Goal: Task Accomplishment & Management: Complete application form

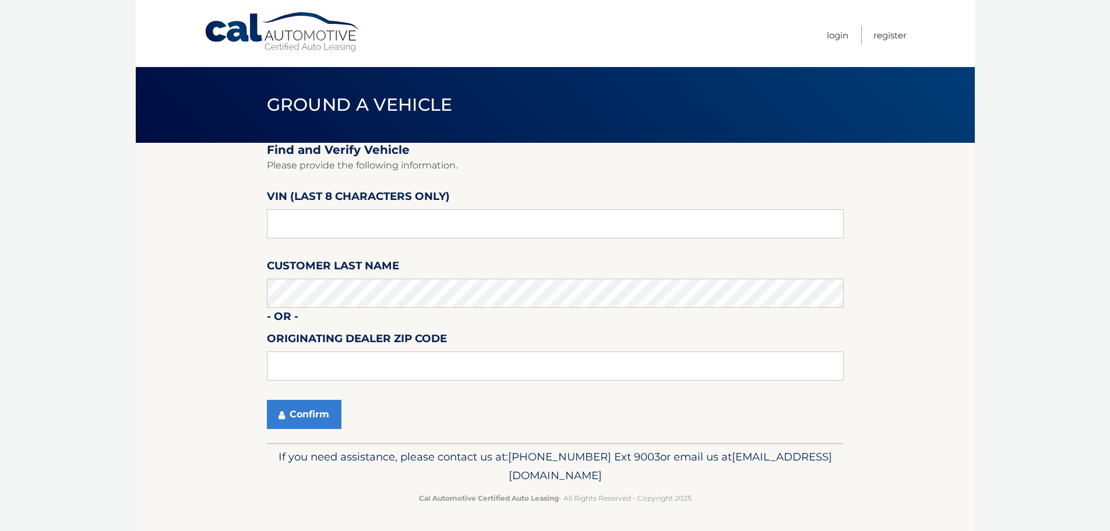
click at [321, 252] on fieldset "Find and Verify Vehicle Please provide the following information. VIN (last 8 c…" at bounding box center [555, 293] width 577 height 300
click at [336, 231] on input "text" at bounding box center [555, 223] width 577 height 29
drag, startPoint x: 336, startPoint y: 223, endPoint x: 146, endPoint y: 210, distance: 191.0
click at [147, 210] on section "Find and Verify Vehicle Please provide the following information. VIN (last 8 c…" at bounding box center [555, 293] width 839 height 300
click at [363, 231] on input "text" at bounding box center [555, 223] width 577 height 29
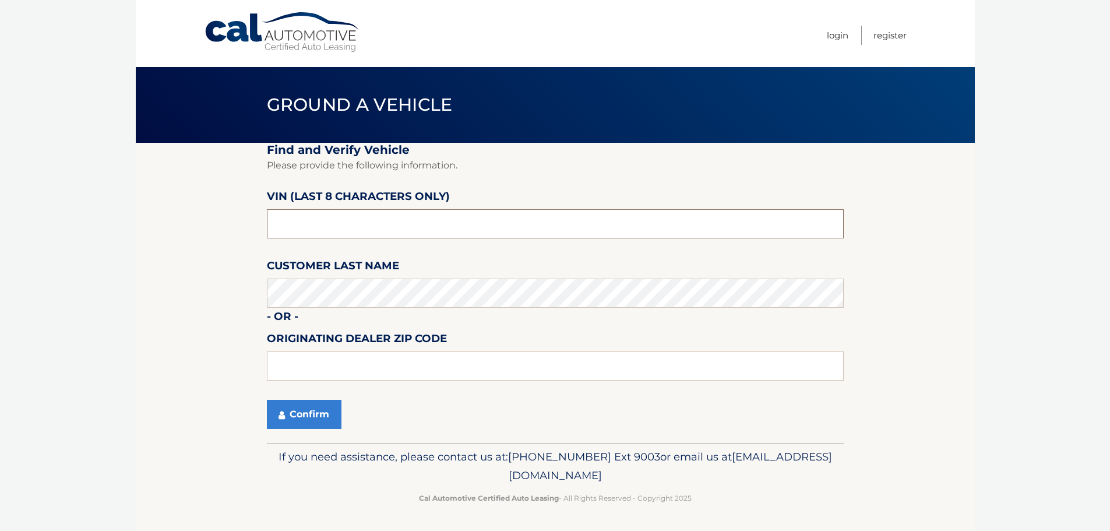
drag, startPoint x: 413, startPoint y: 228, endPoint x: 132, endPoint y: 166, distance: 288.2
click at [166, 173] on section "Find and Verify Vehicle Please provide the following information. VIN (last 8 c…" at bounding box center [555, 293] width 839 height 300
click at [304, 227] on input "text" at bounding box center [555, 223] width 577 height 29
type input "PB001618"
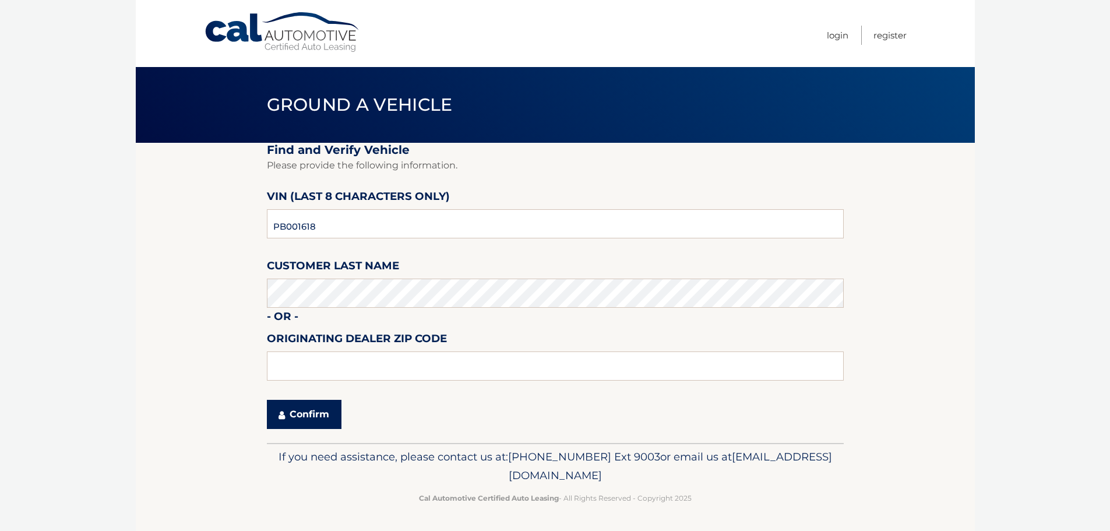
click at [305, 415] on button "Confirm" at bounding box center [304, 414] width 75 height 29
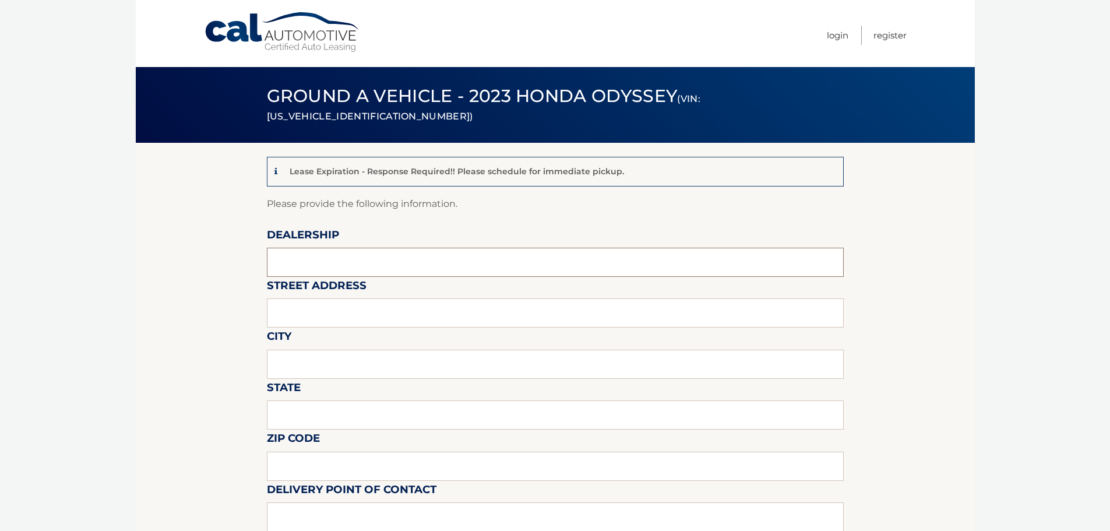
click at [336, 260] on input "text" at bounding box center [555, 262] width 577 height 29
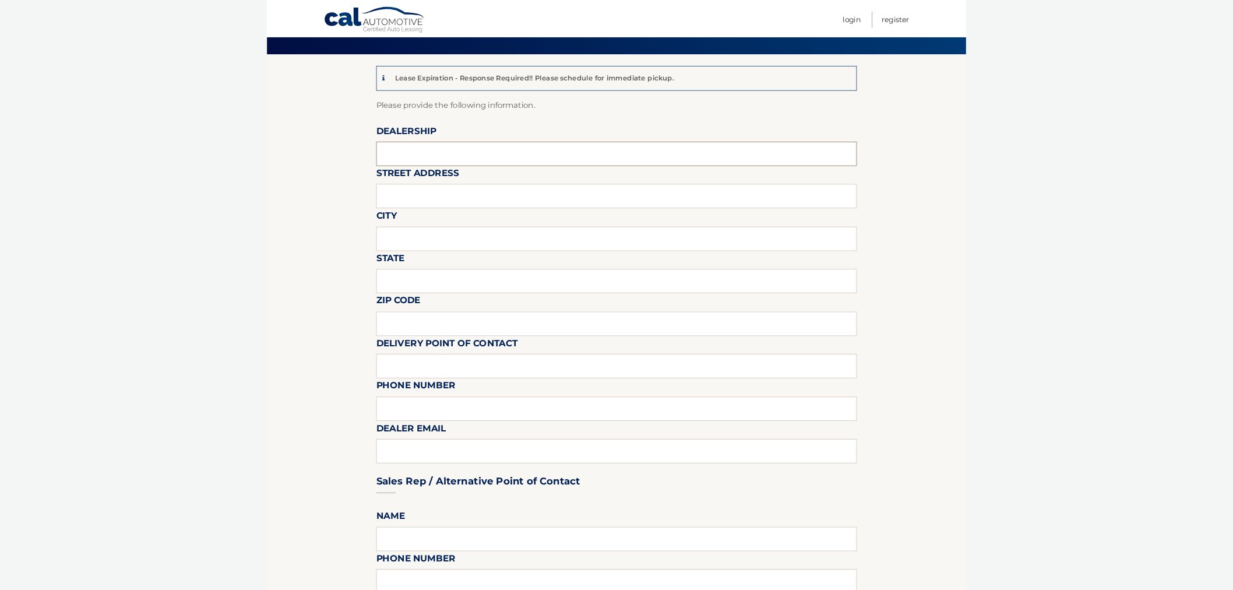
scroll to position [78, 0]
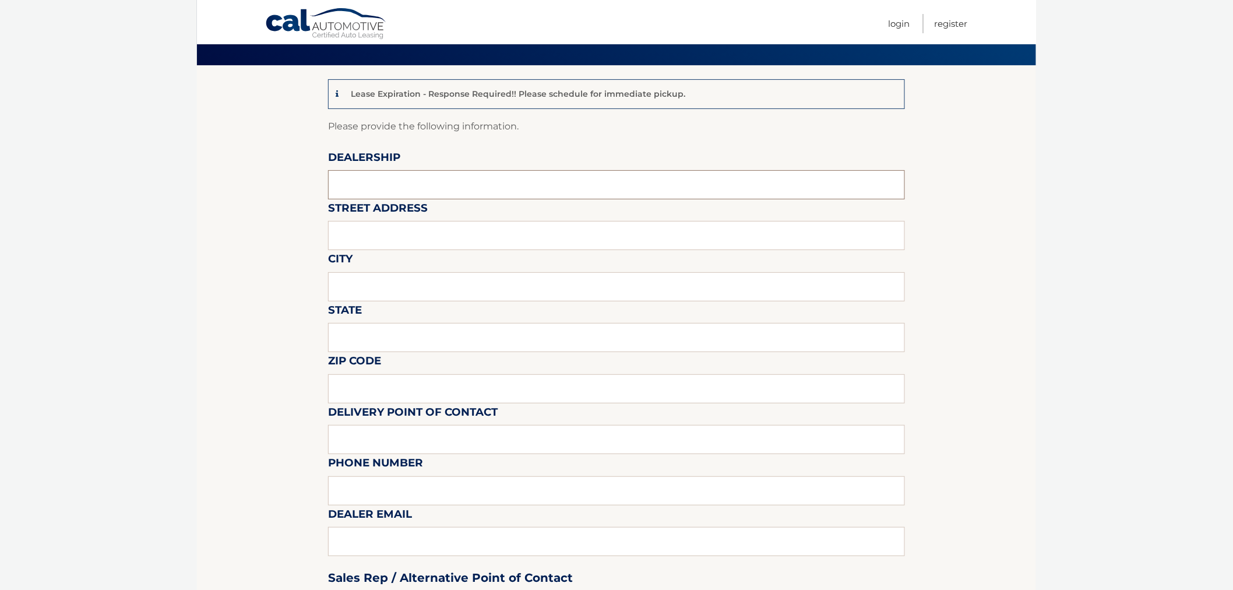
click at [421, 173] on input "text" at bounding box center [616, 184] width 577 height 29
type input "BAY RIDGE HONDA"
type input "[STREET_ADDRESS]"
type input "[GEOGRAPHIC_DATA]"
type input "NY"
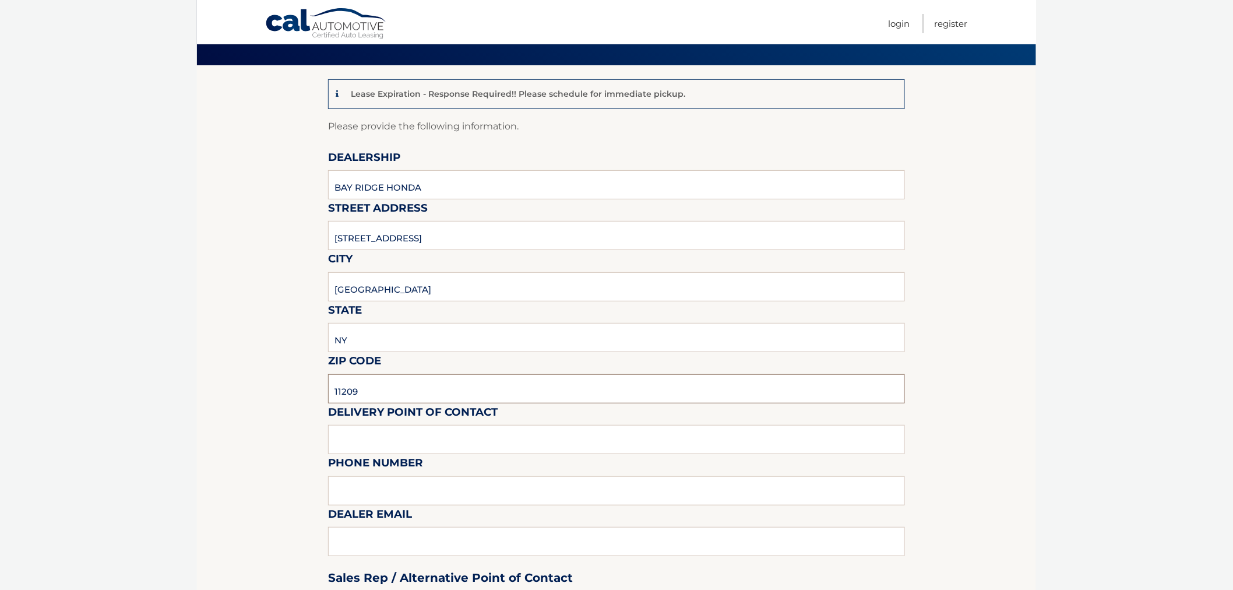
type input "11209"
type input "7188364600"
type input "[PERSON_NAME][EMAIL_ADDRESS][DOMAIN_NAME]"
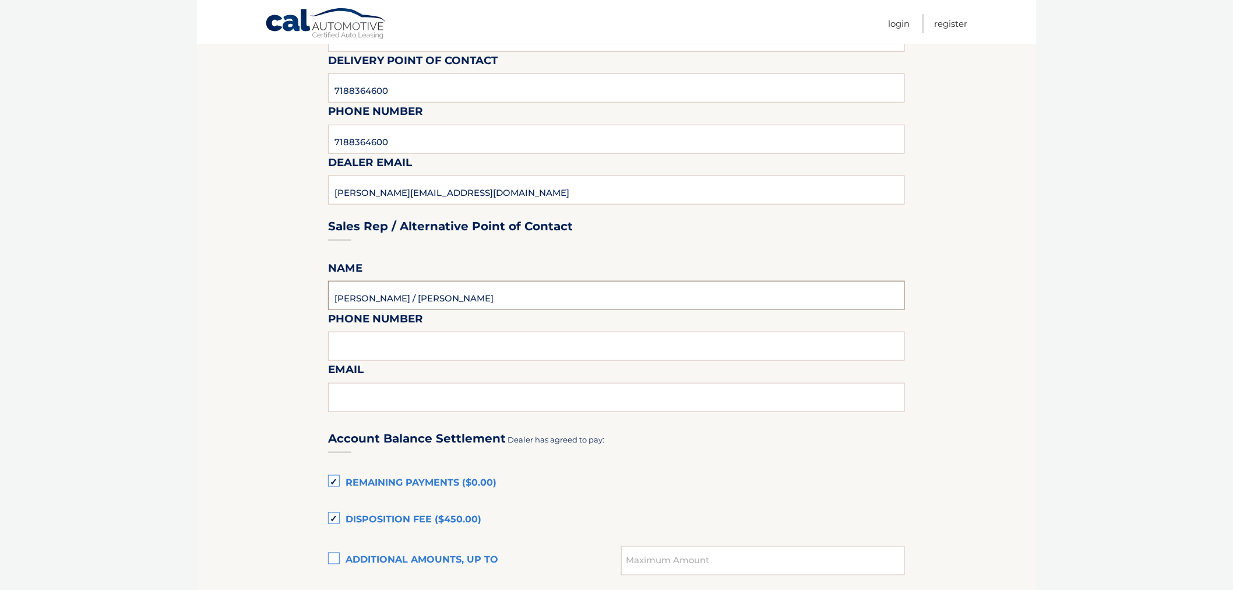
type input "[PERSON_NAME] / [PERSON_NAME]"
type input "3475520420"
type input "[PERSON_NAME][EMAIL_ADDRESS][DOMAIN_NAME]"
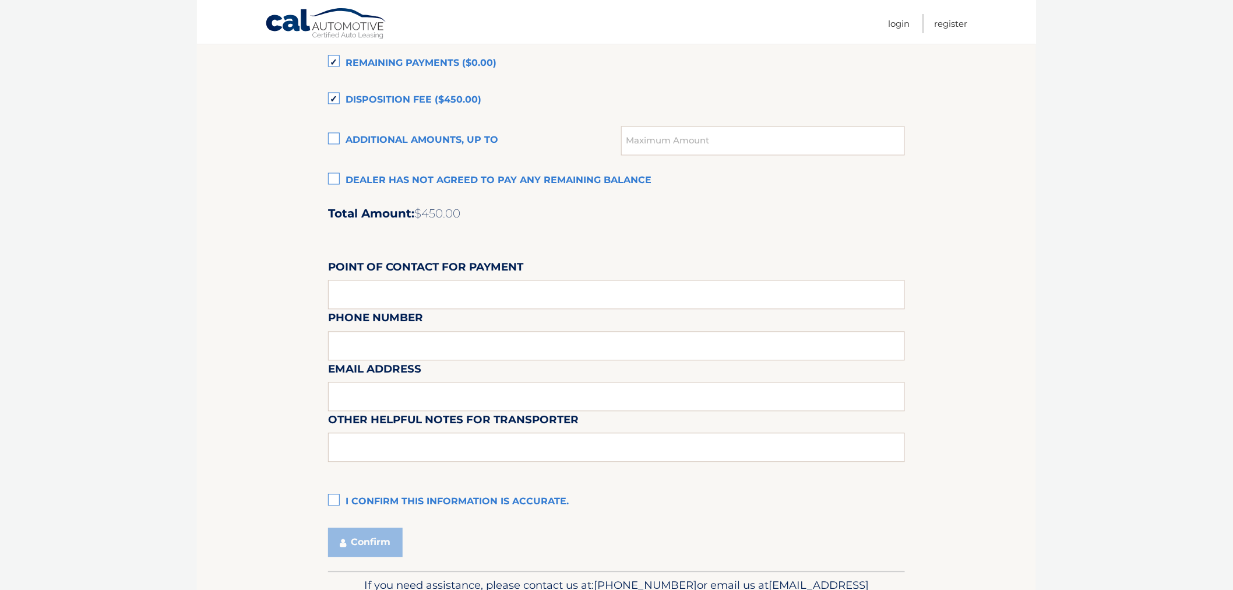
click at [336, 98] on label "Disposition Fee ($450.00)" at bounding box center [616, 100] width 577 height 23
click at [0, 0] on input "Disposition Fee ($450.00)" at bounding box center [0, 0] width 0 height 0
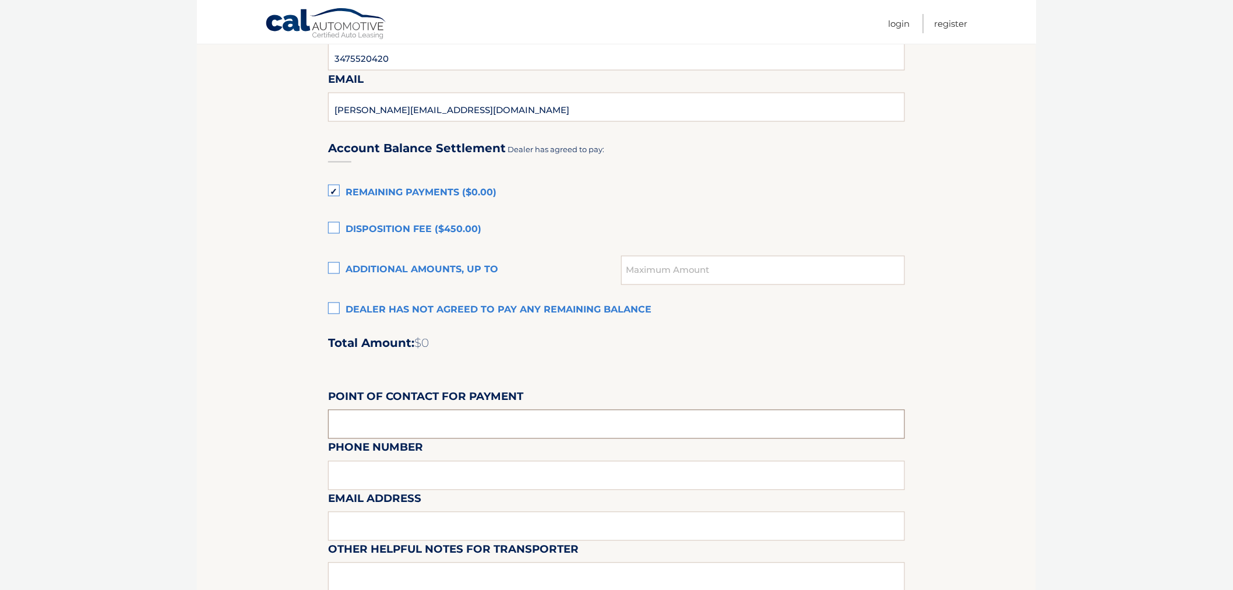
click at [427, 415] on input "text" at bounding box center [616, 424] width 577 height 29
type input "[PERSON_NAME]"
type input "7188364600"
type input "[PERSON_NAME][EMAIL_ADDRESS][DOMAIN_NAME]"
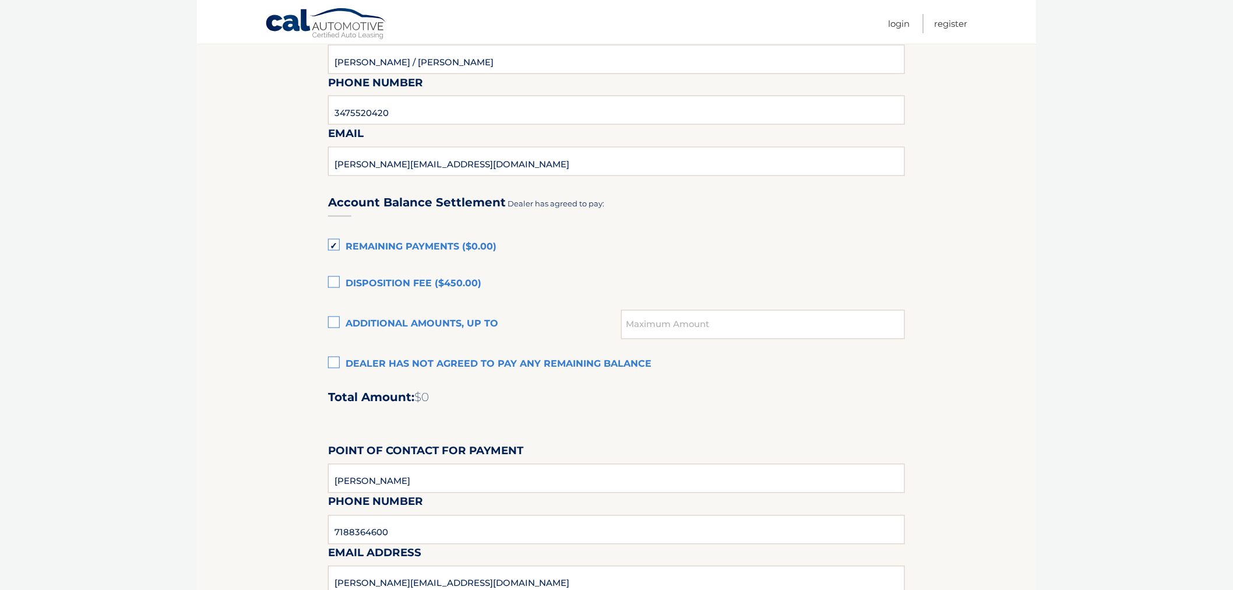
scroll to position [851, 0]
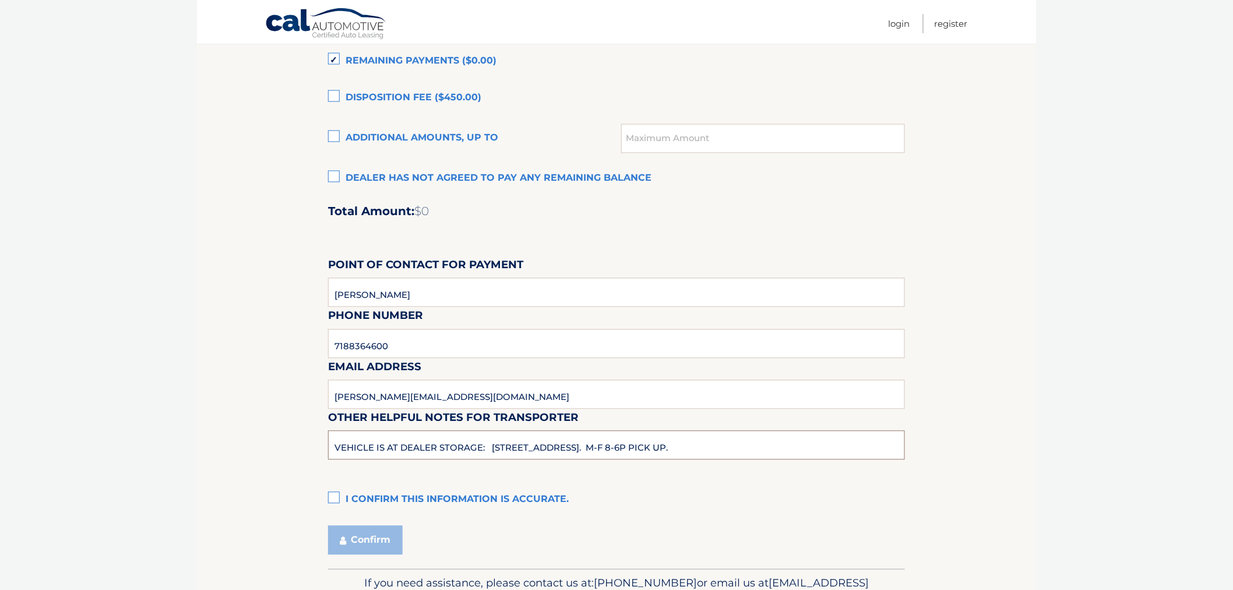
click at [721, 449] on input "VEHICLE IS AT DEALER STORAGE: [STREET_ADDRESS]. M-F 8-6P PICK UP." at bounding box center [616, 445] width 577 height 29
type input "VEHICLE IS AT DEALER STORAGE: [STREET_ADDRESS]. M-F 8A-6P PICK UP."
click at [341, 494] on label "I confirm this information is accurate." at bounding box center [616, 499] width 577 height 23
click at [0, 0] on input "I confirm this information is accurate." at bounding box center [0, 0] width 0 height 0
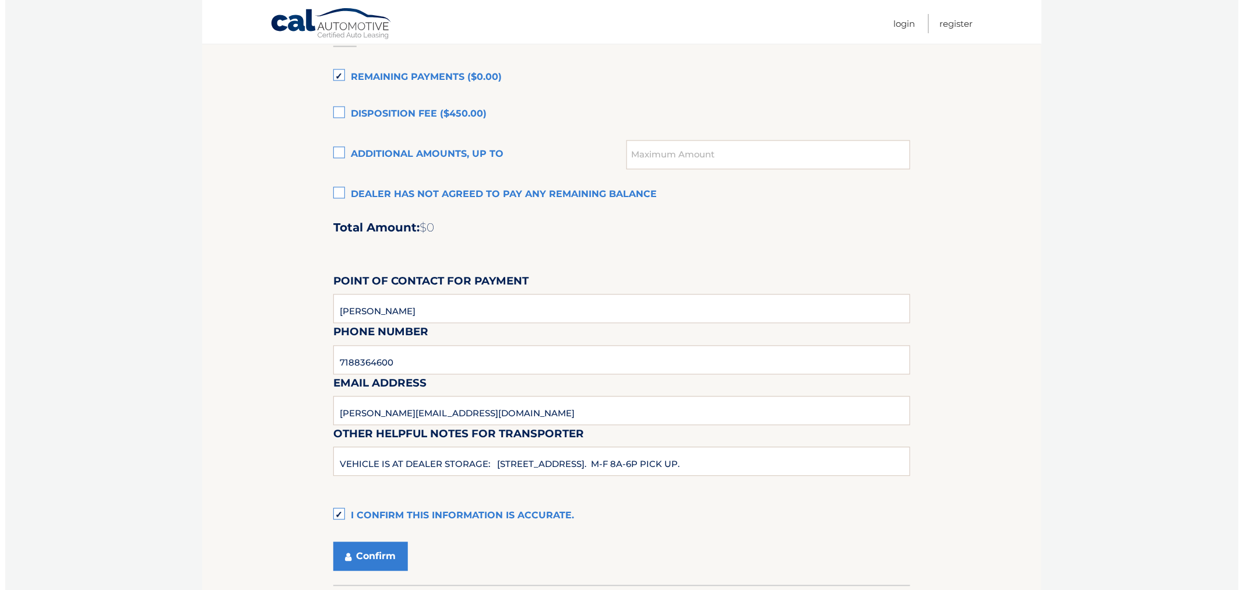
scroll to position [917, 0]
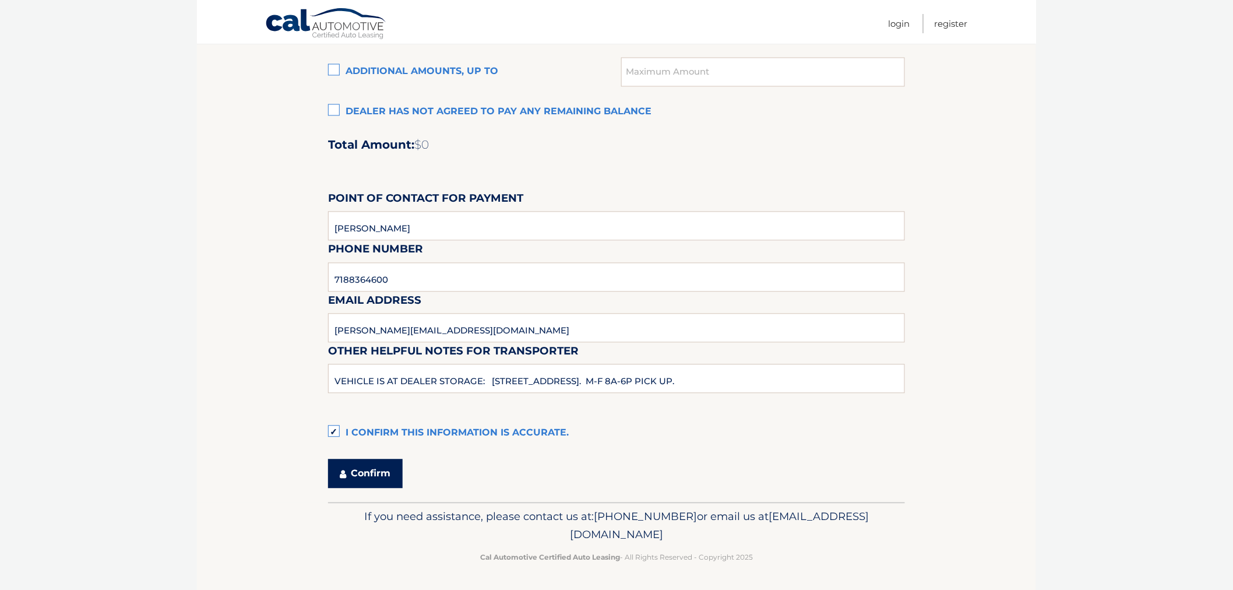
click at [394, 475] on button "Confirm" at bounding box center [365, 473] width 75 height 29
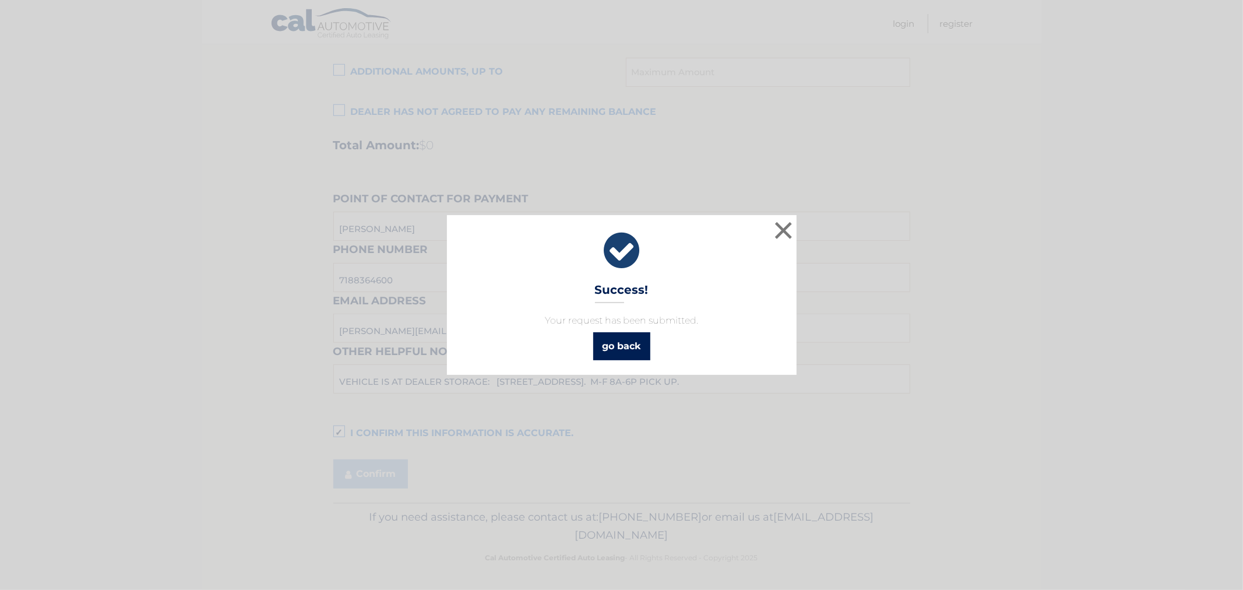
click at [618, 352] on link "go back" at bounding box center [621, 346] width 57 height 28
